Goal: Navigation & Orientation: Find specific page/section

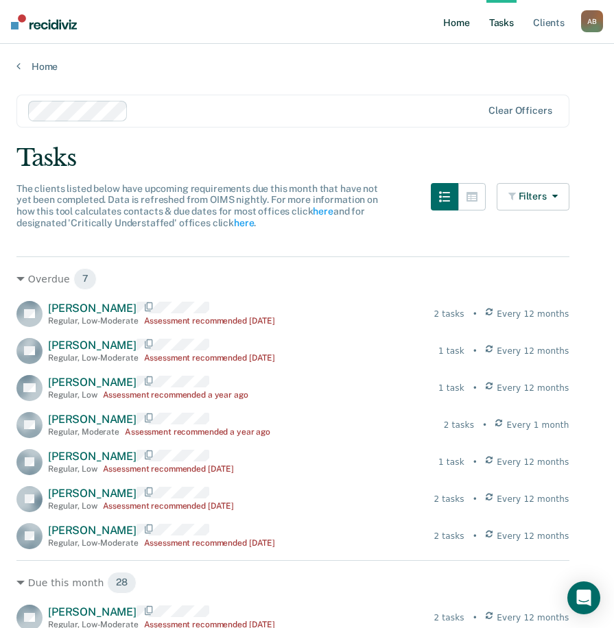
click at [456, 23] on link "Home" at bounding box center [456, 22] width 32 height 44
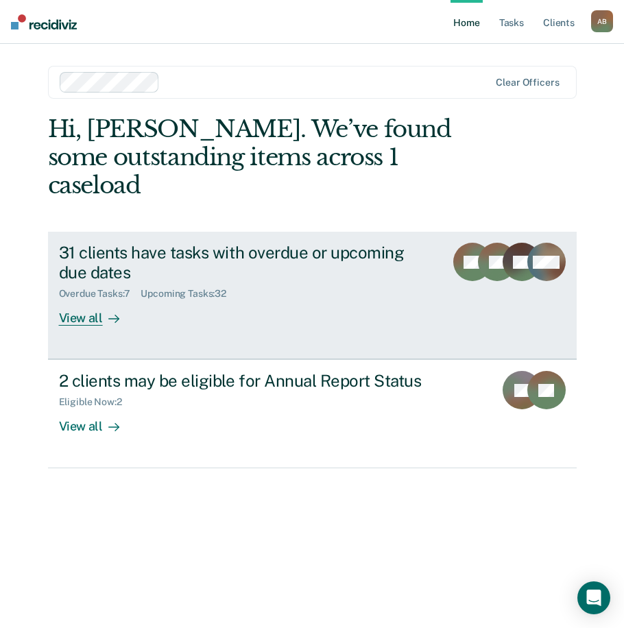
click at [337, 243] on div "31 clients have tasks with overdue or upcoming due dates" at bounding box center [246, 263] width 375 height 40
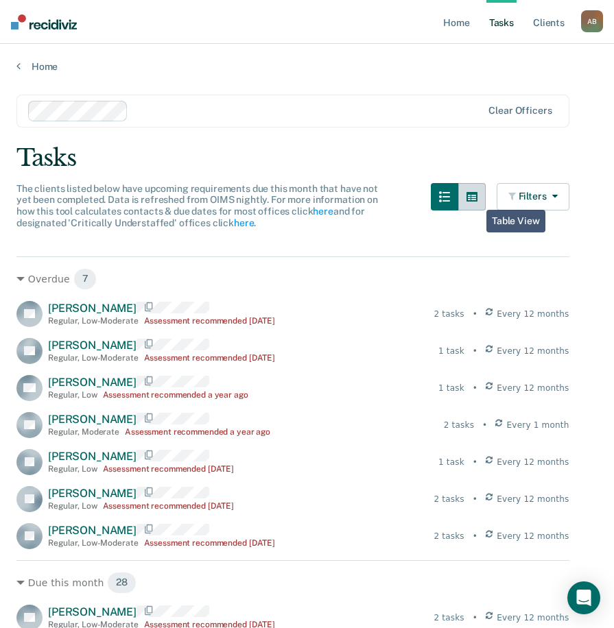
click at [476, 200] on icon "button" at bounding box center [471, 197] width 11 height 10
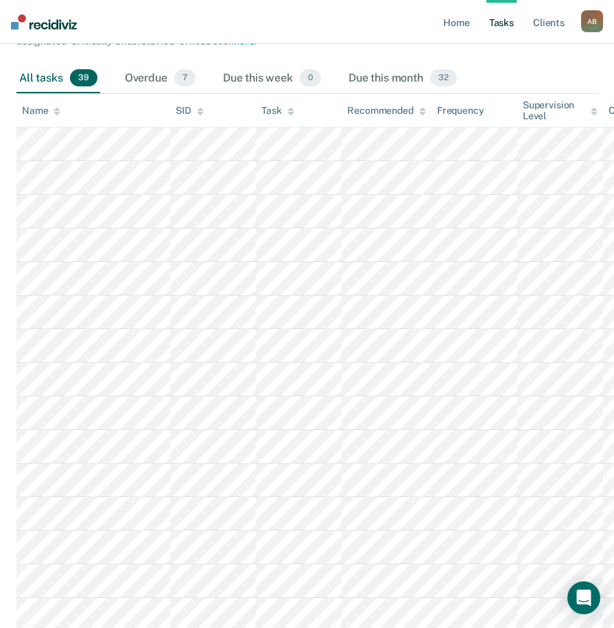
scroll to position [206, 0]
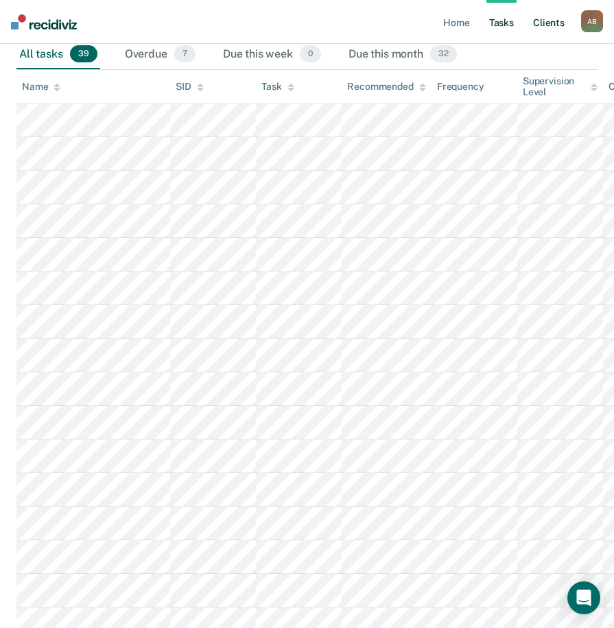
click at [558, 19] on link "Client s" at bounding box center [548, 22] width 37 height 44
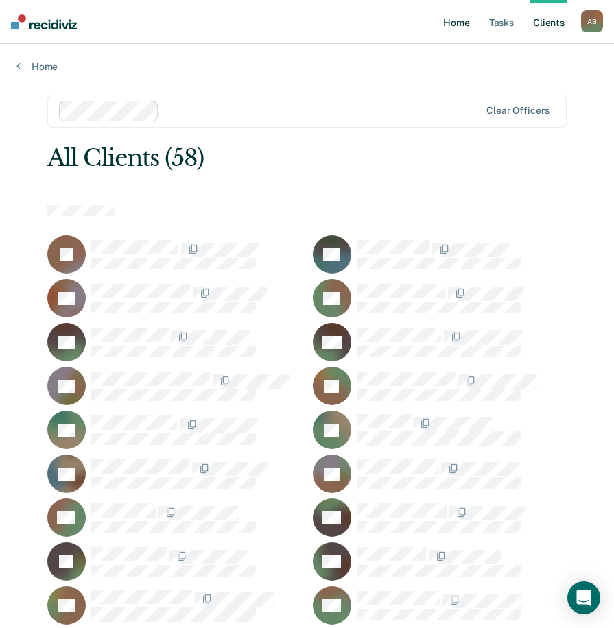
click at [466, 21] on link "Home" at bounding box center [456, 22] width 32 height 44
